Goal: Navigation & Orientation: Find specific page/section

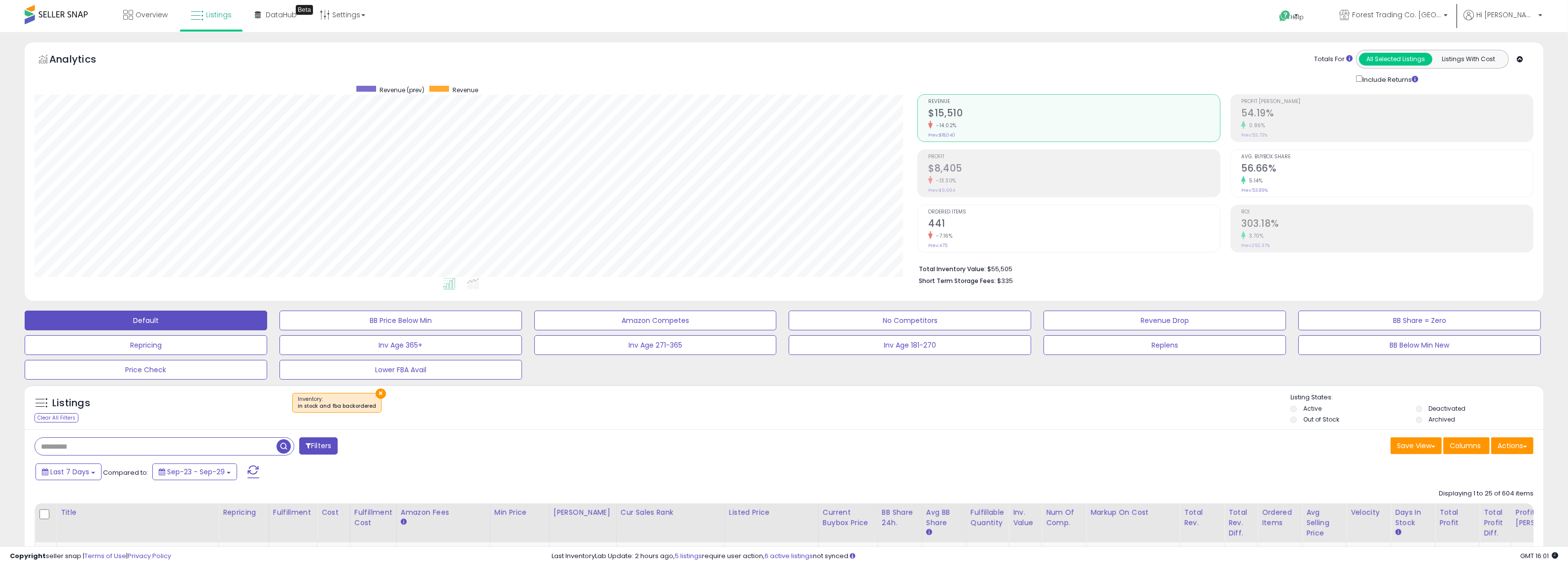
scroll to position [202, 883]
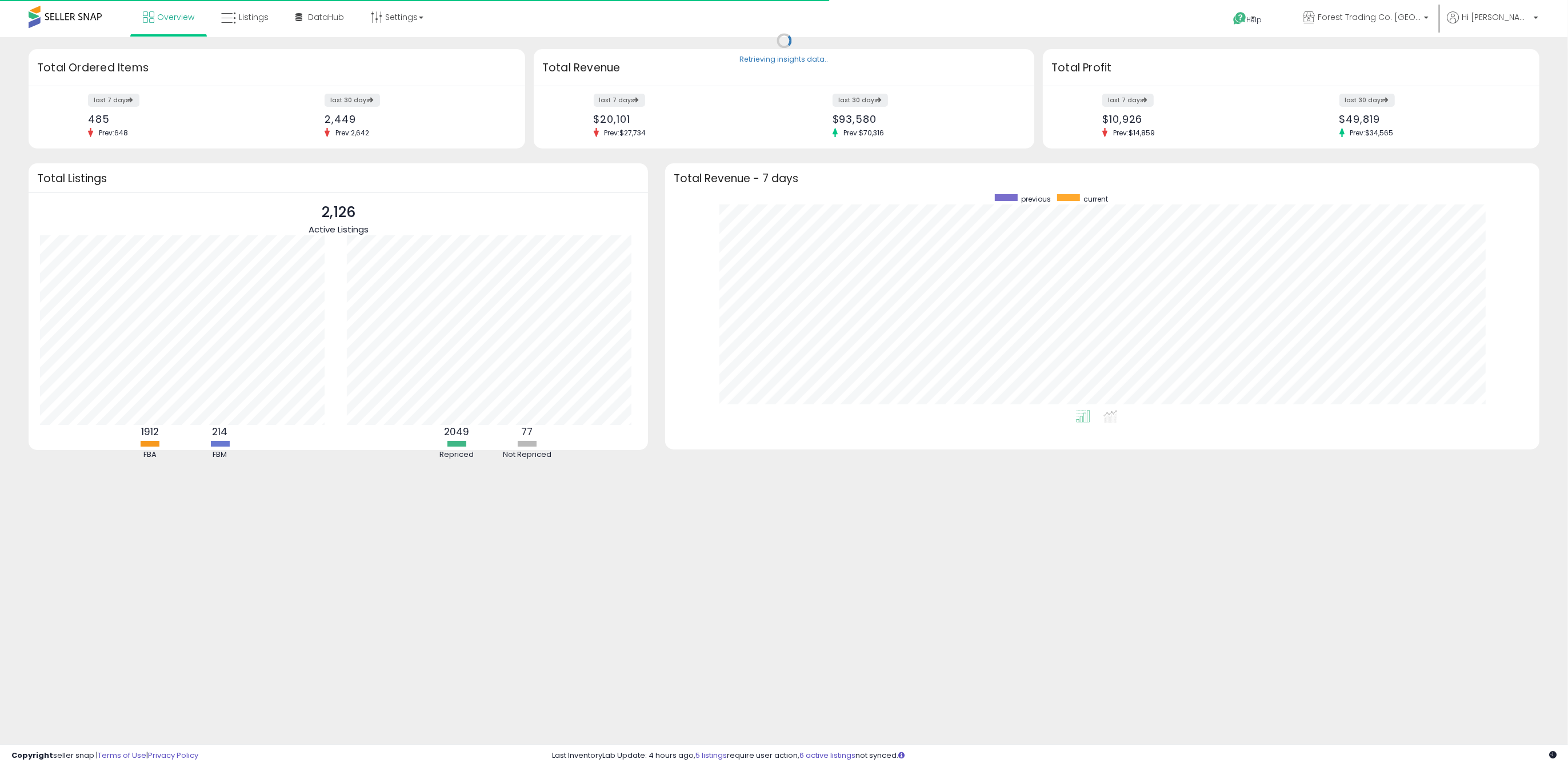
scroll to position [215, 851]
click at [224, 13] on icon at bounding box center [229, 18] width 15 height 15
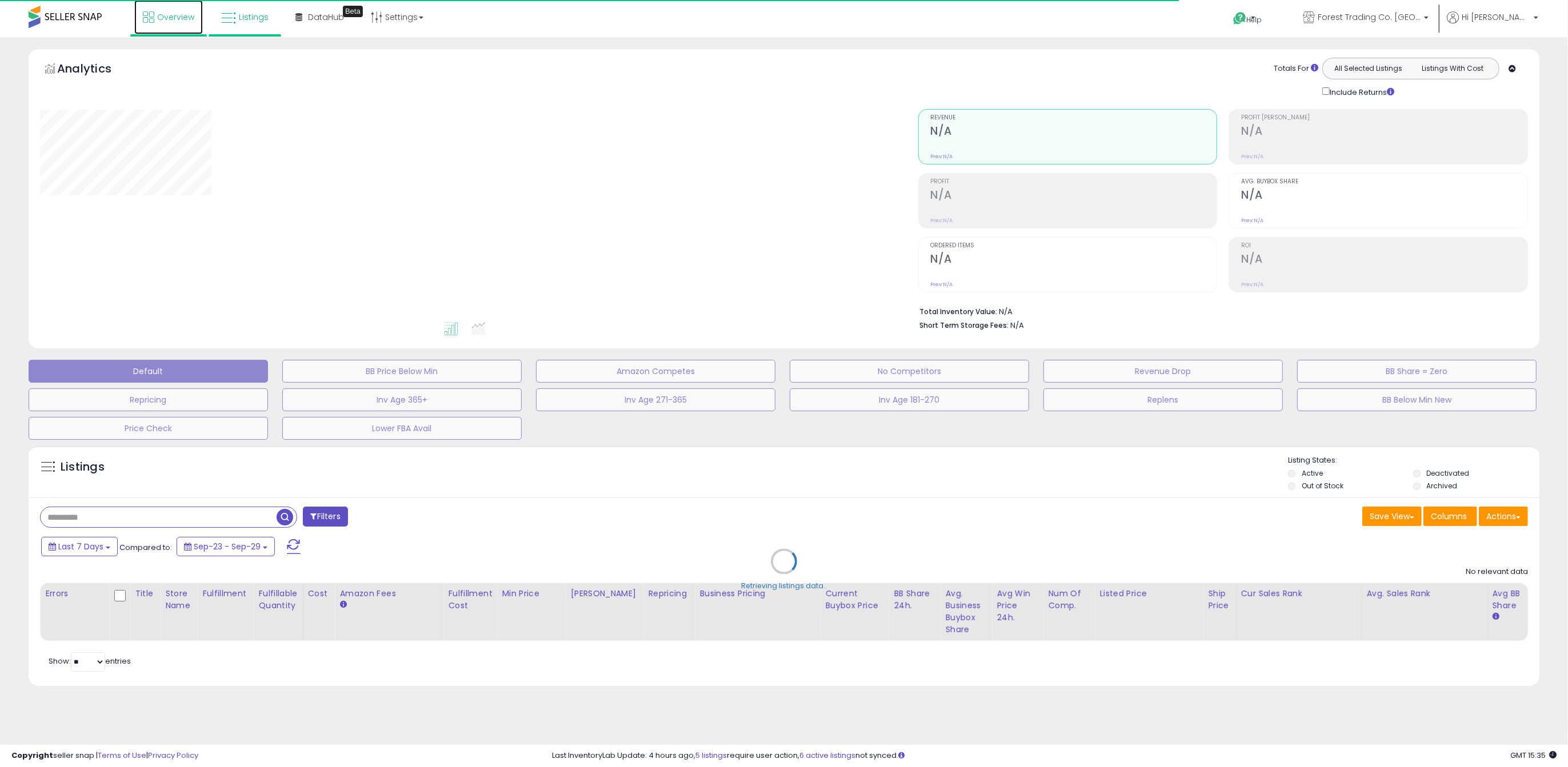
click at [154, 13] on link "Overview" at bounding box center [168, 17] width 69 height 34
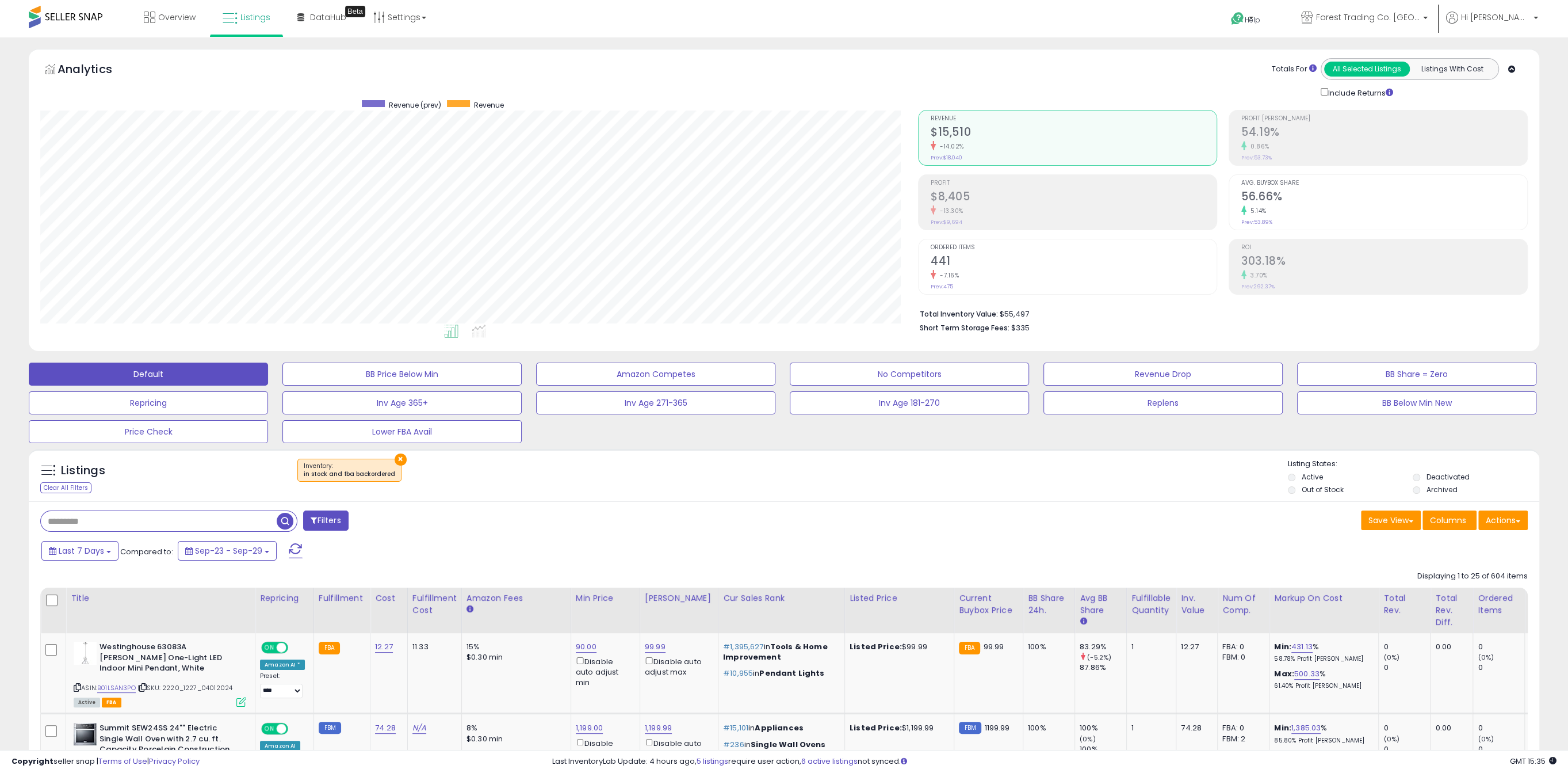
scroll to position [236, 878]
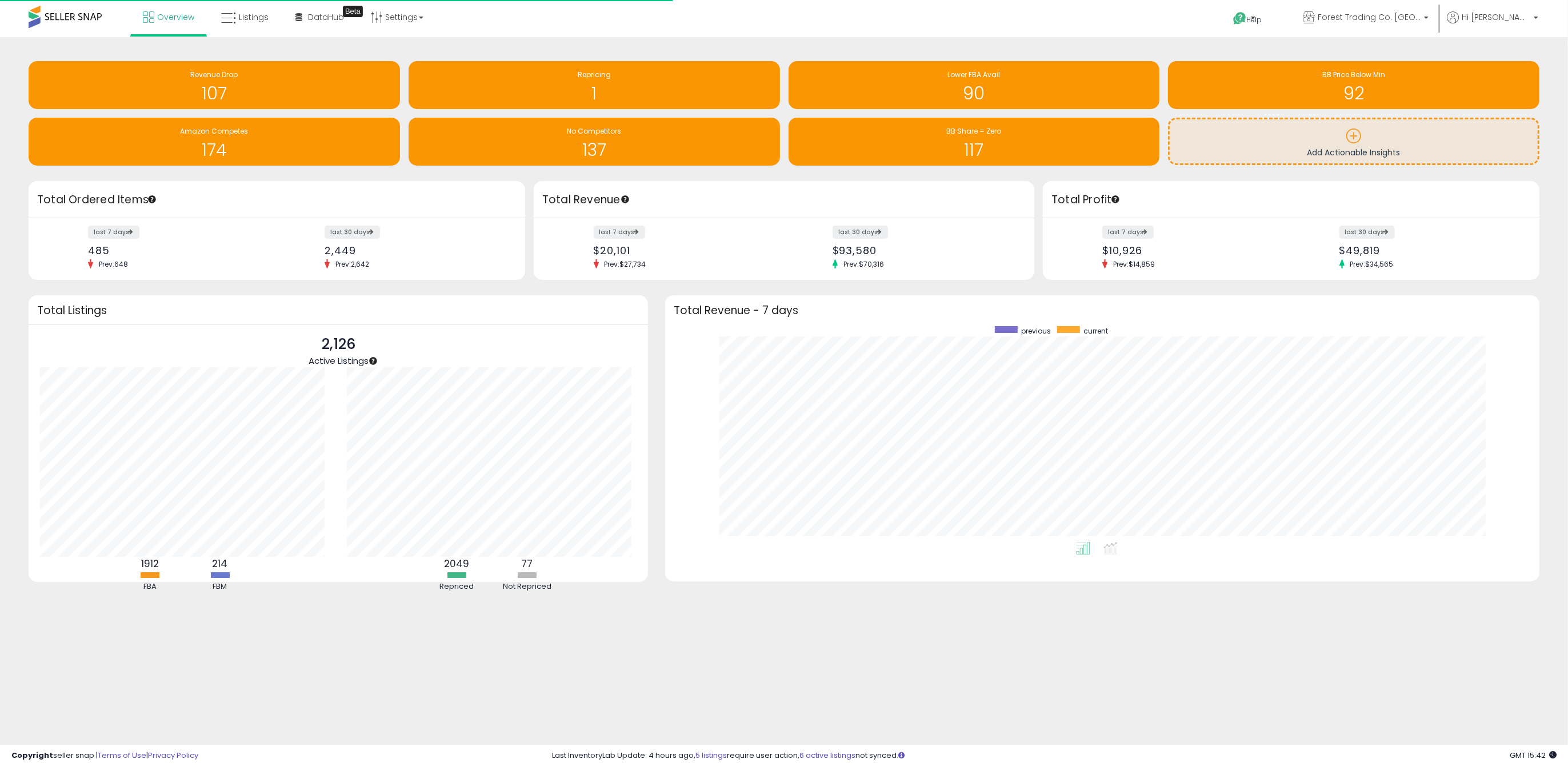
scroll to position [215, 851]
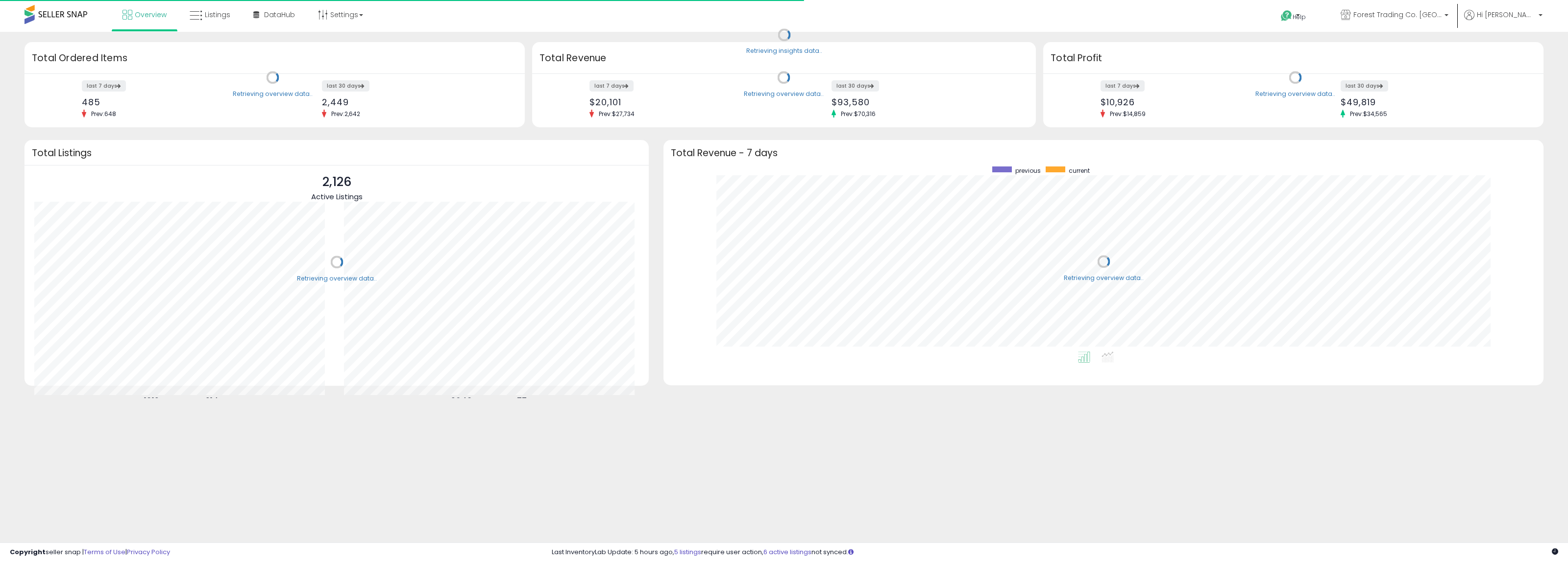
scroll to position [185, 860]
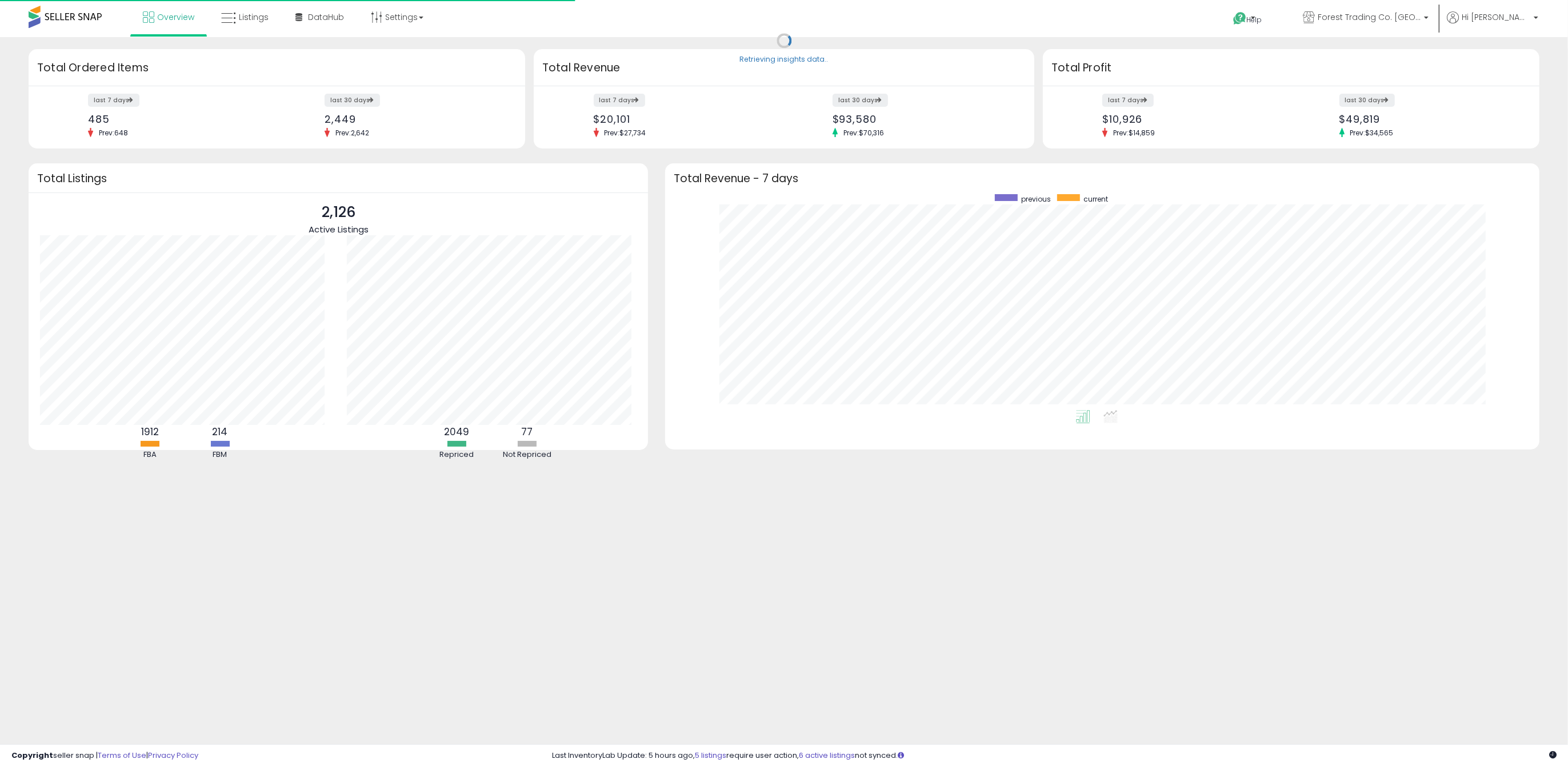
scroll to position [215, 851]
